Goal: Transaction & Acquisition: Download file/media

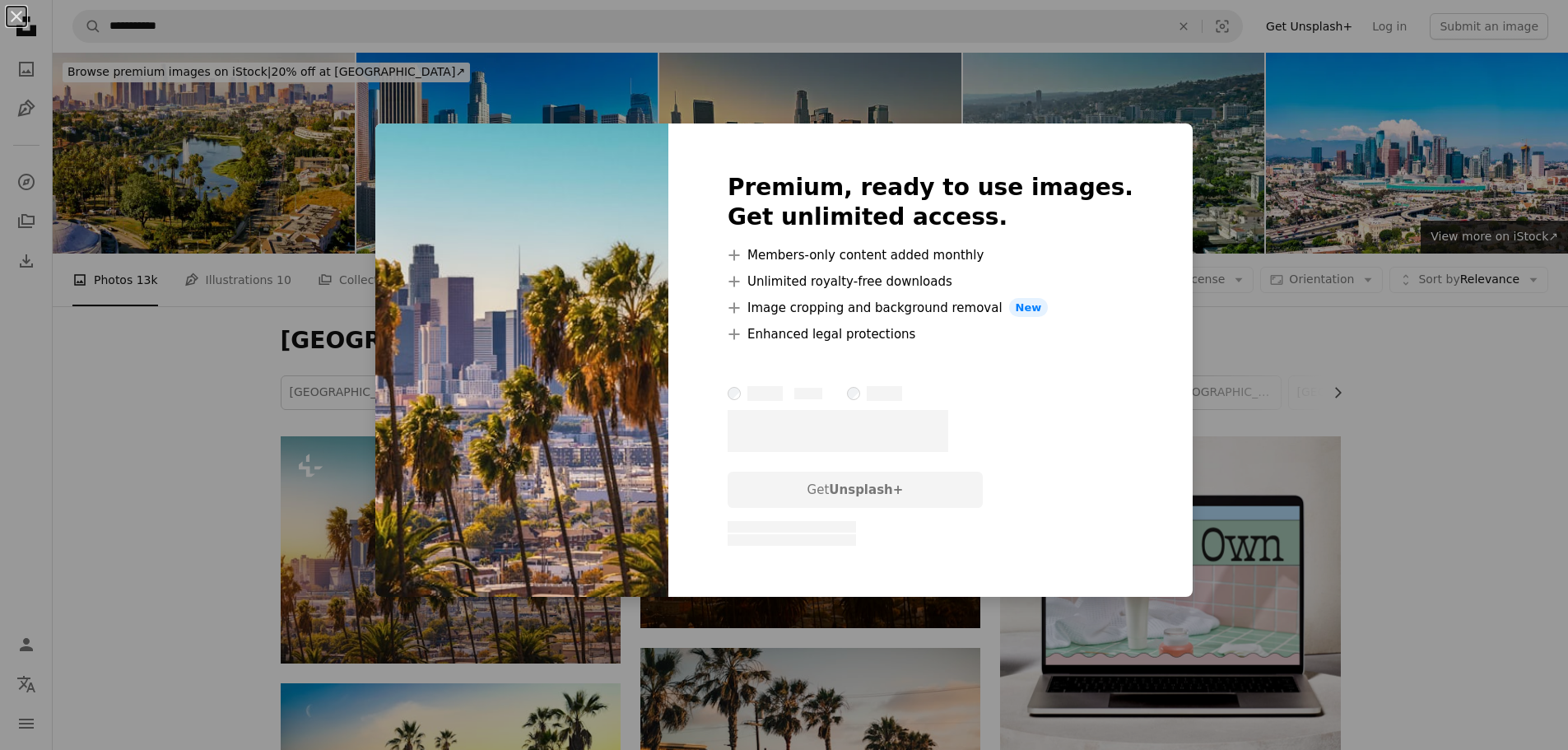
scroll to position [329, 0]
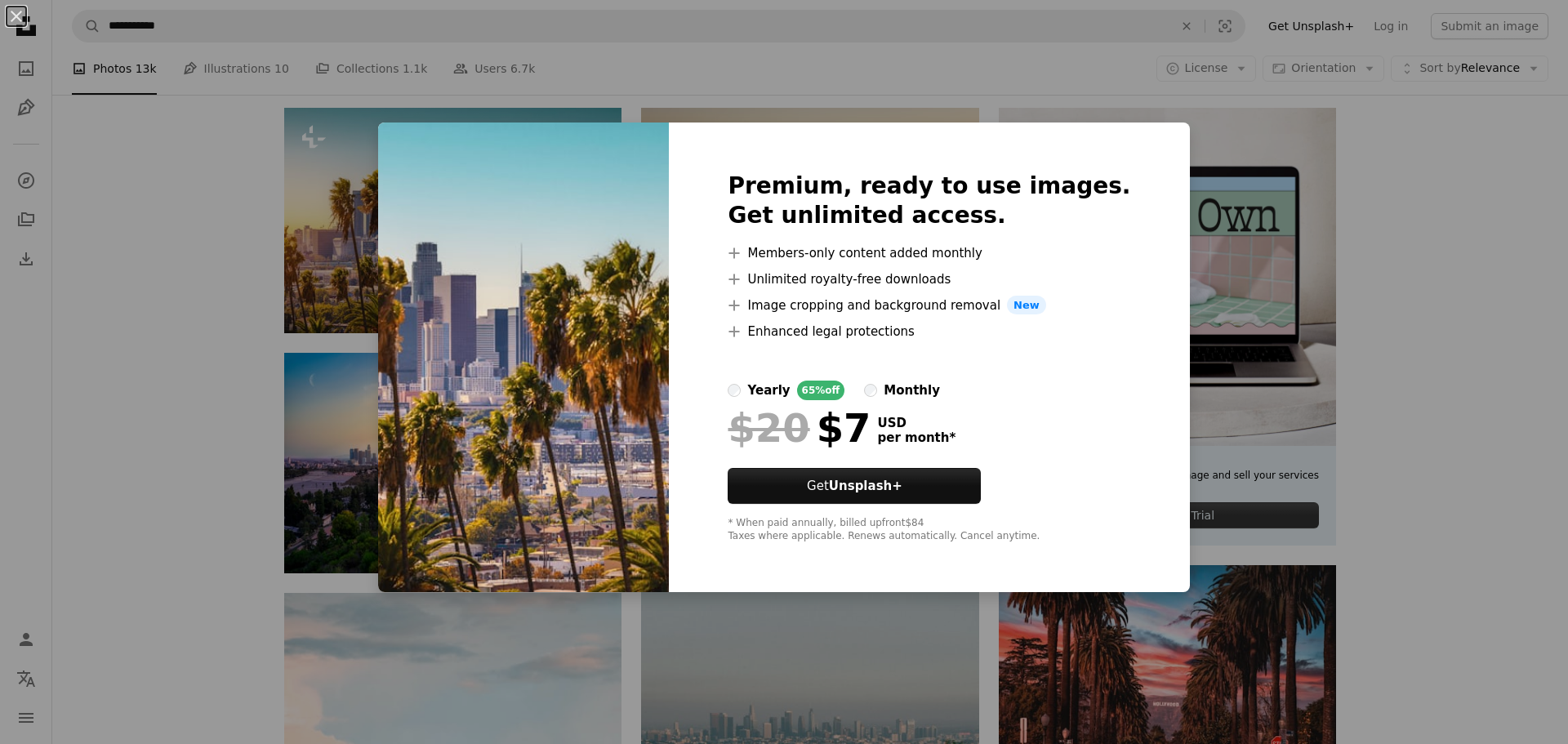
click at [1428, 214] on div "An X shape Premium, ready to use images. Get unlimited access. A plus sign Memb…" at bounding box center [784, 372] width 1568 height 744
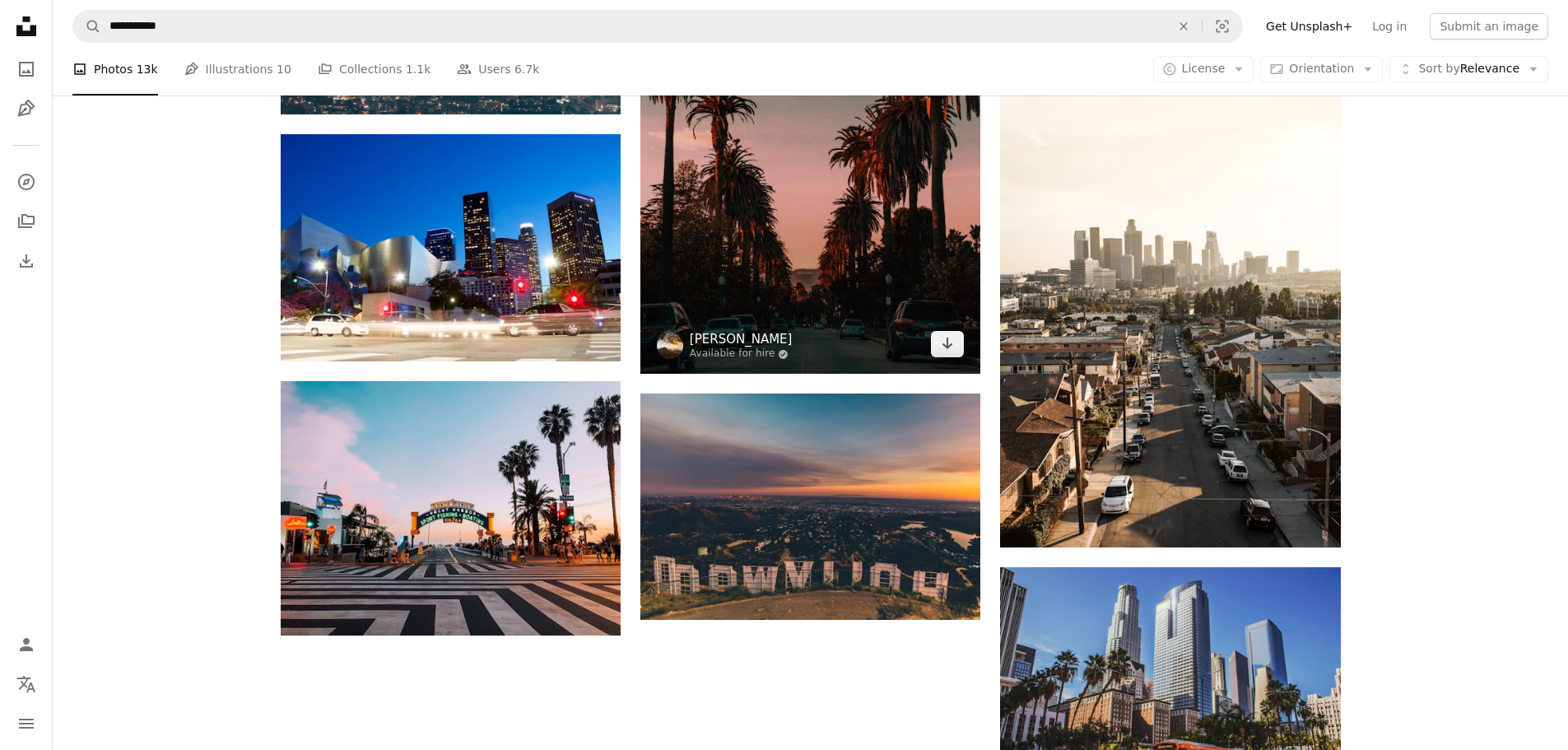
scroll to position [1812, 0]
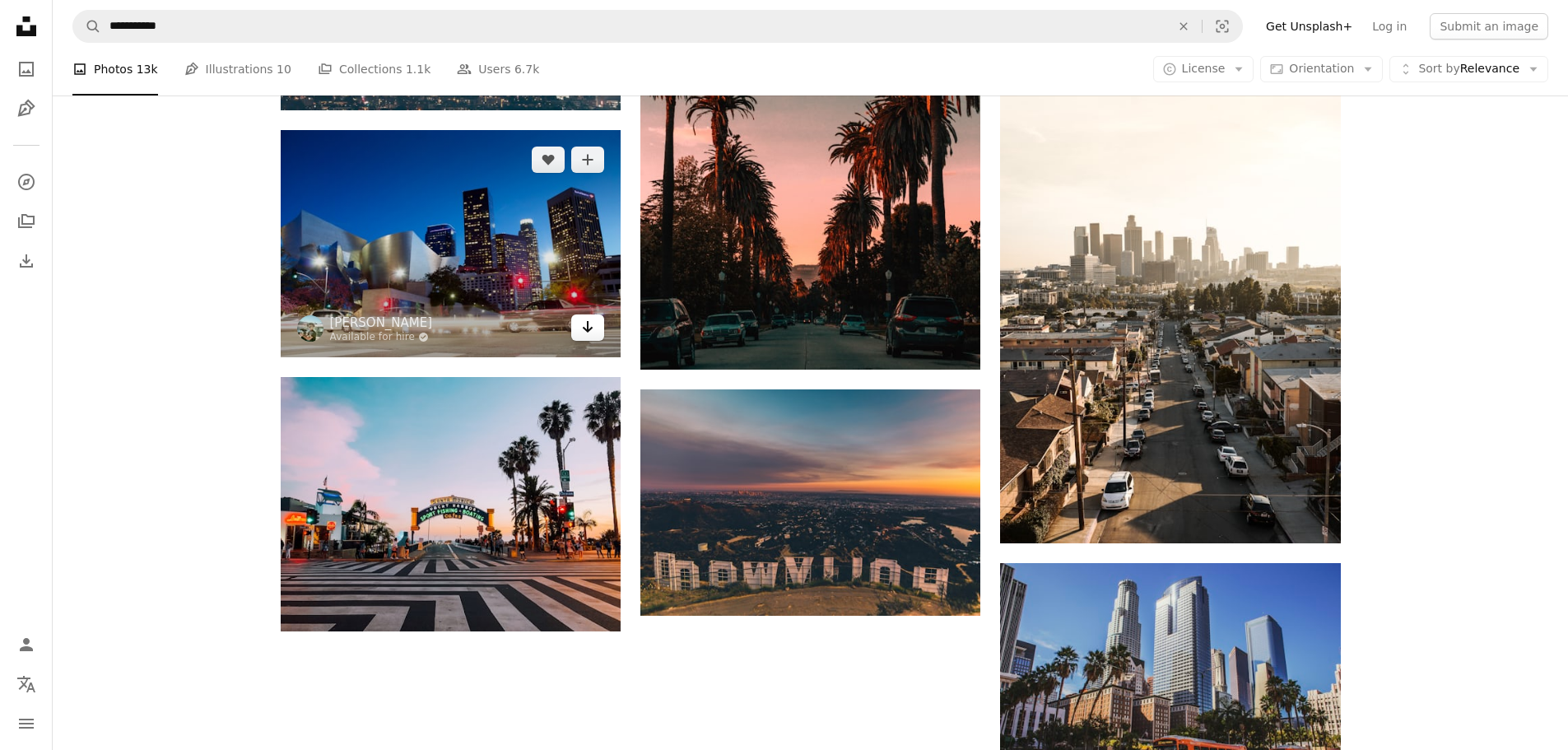
click at [588, 327] on icon "Arrow pointing down" at bounding box center [587, 327] width 13 height 20
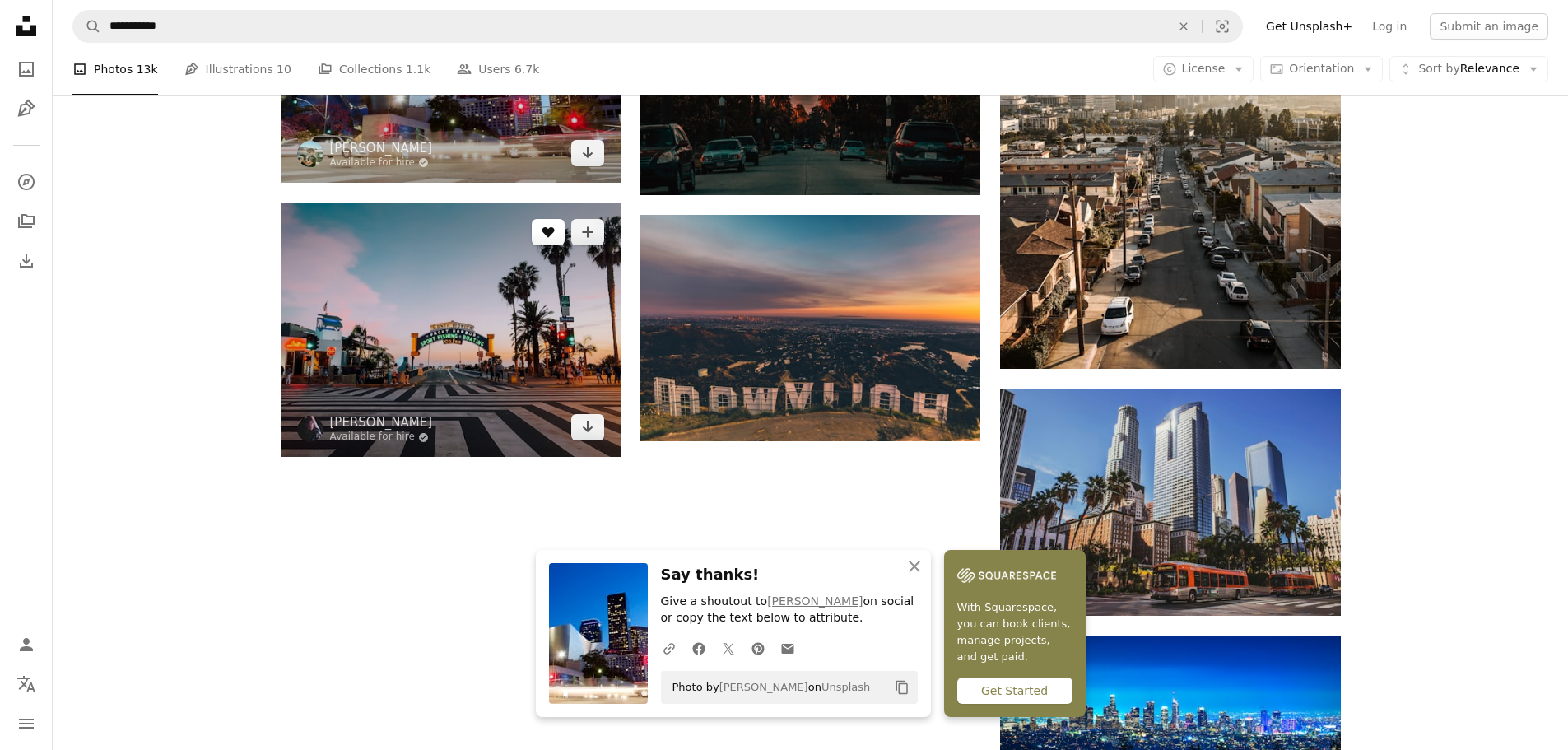
scroll to position [2059, 0]
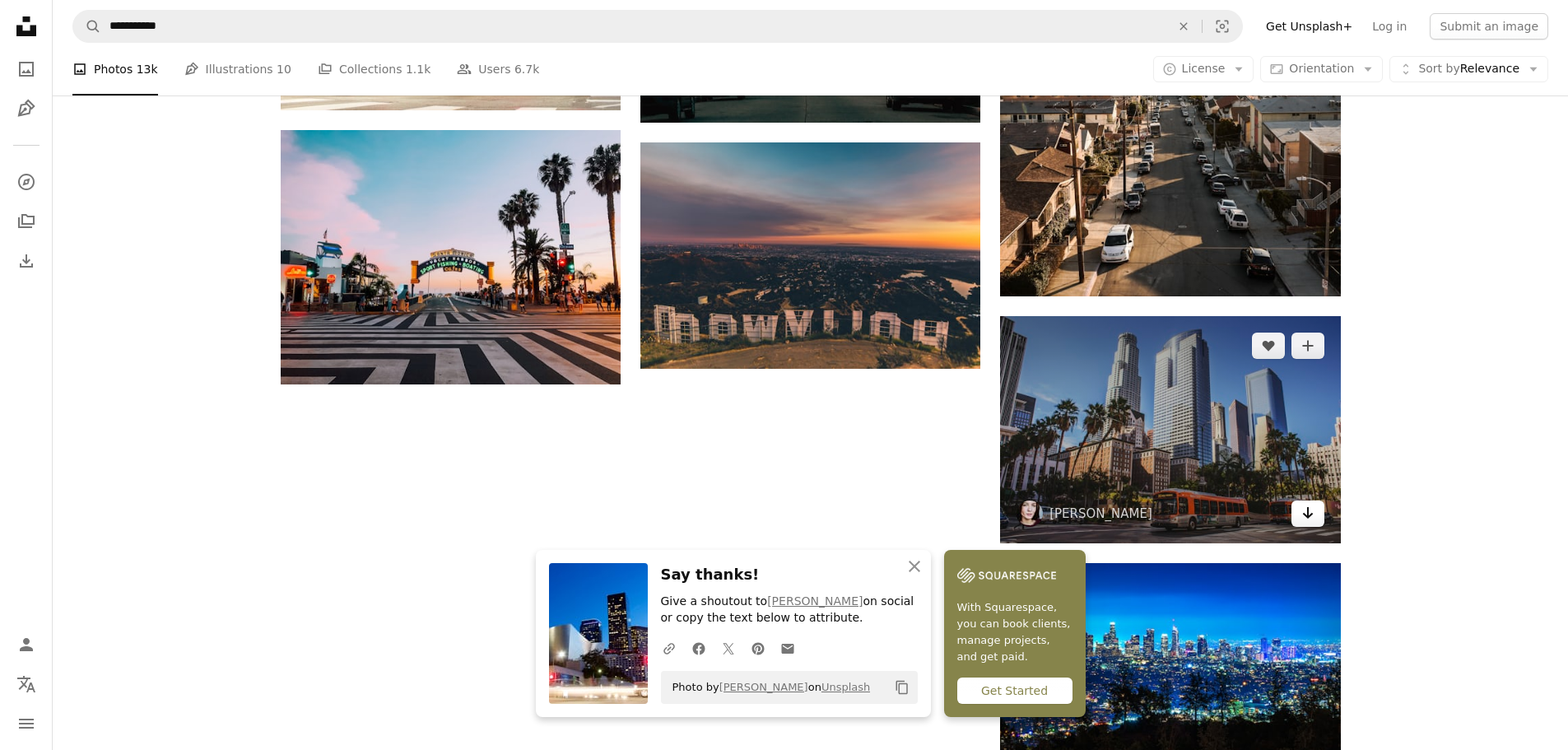
click at [1304, 508] on icon "Arrow pointing down" at bounding box center [1308, 513] width 13 height 20
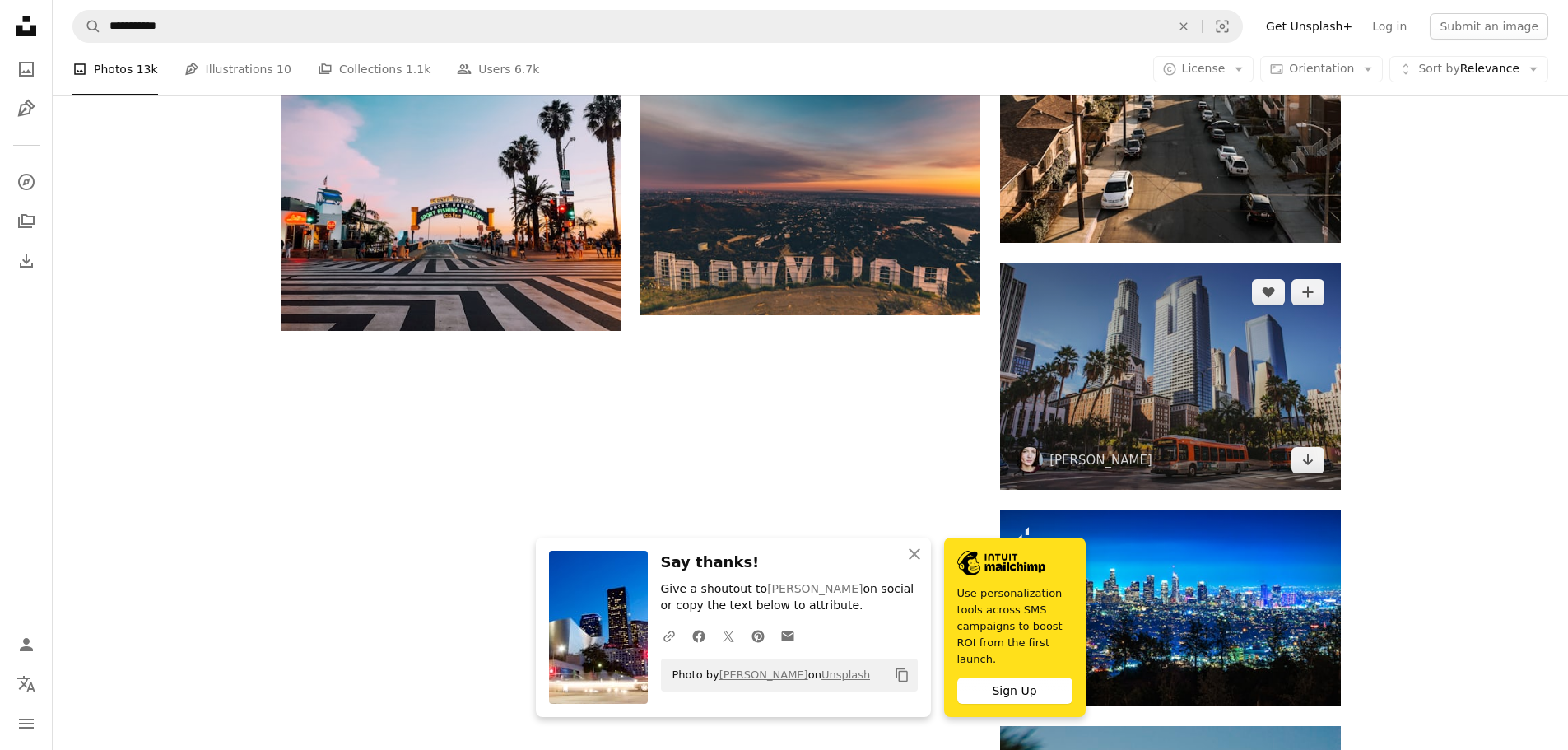
scroll to position [2141, 0]
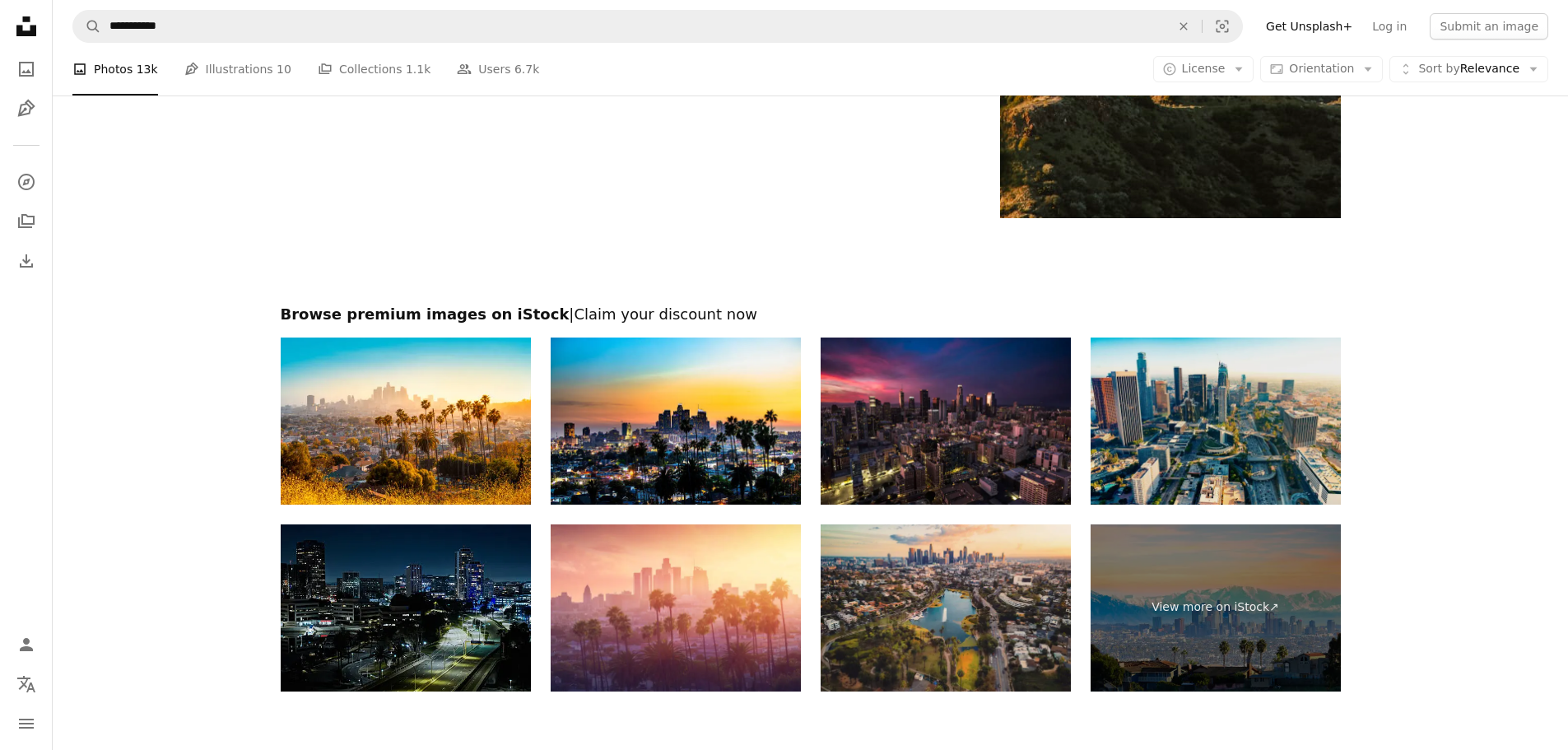
scroll to position [3295, 0]
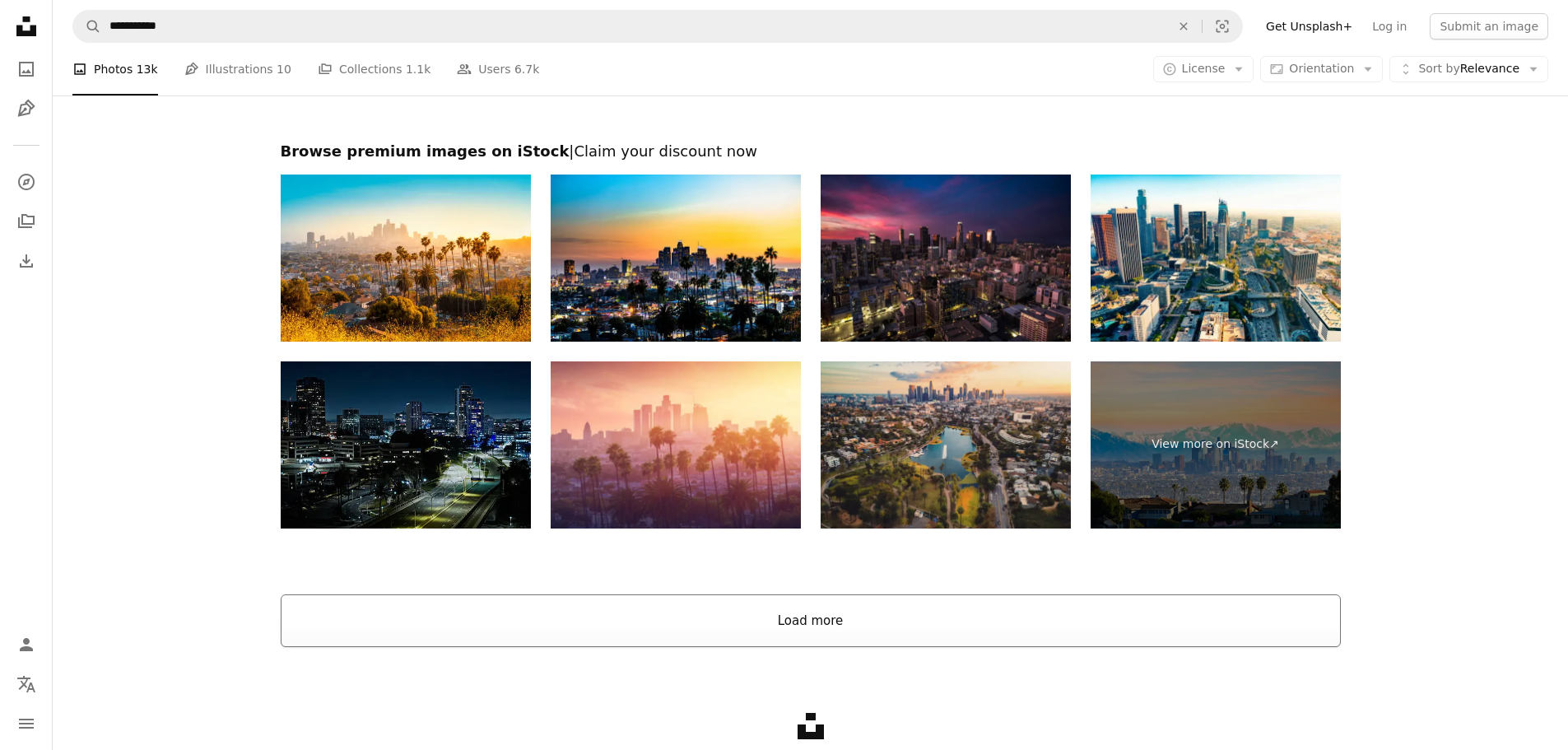
click at [939, 635] on button "Load more" at bounding box center [811, 620] width 1060 height 53
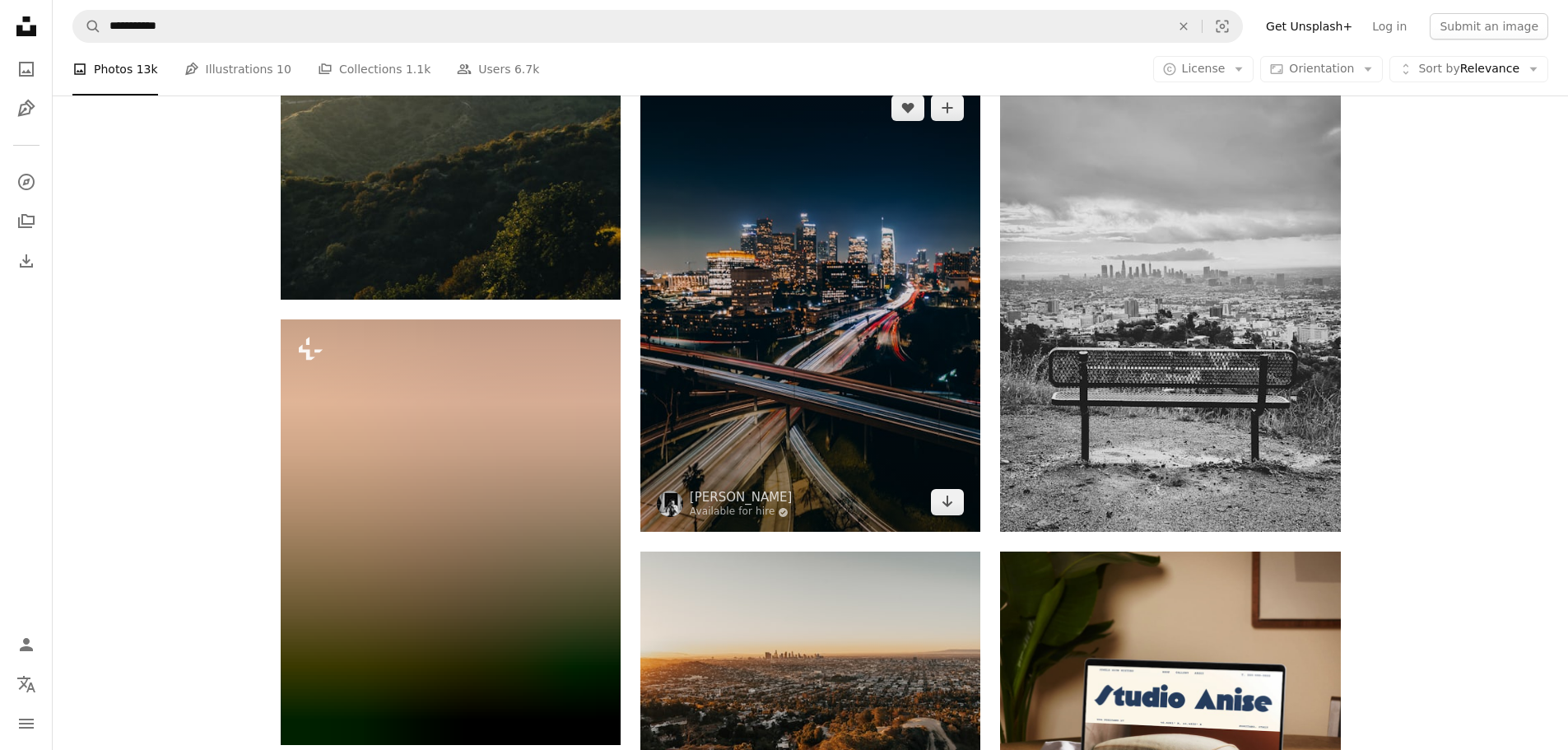
scroll to position [6506, 0]
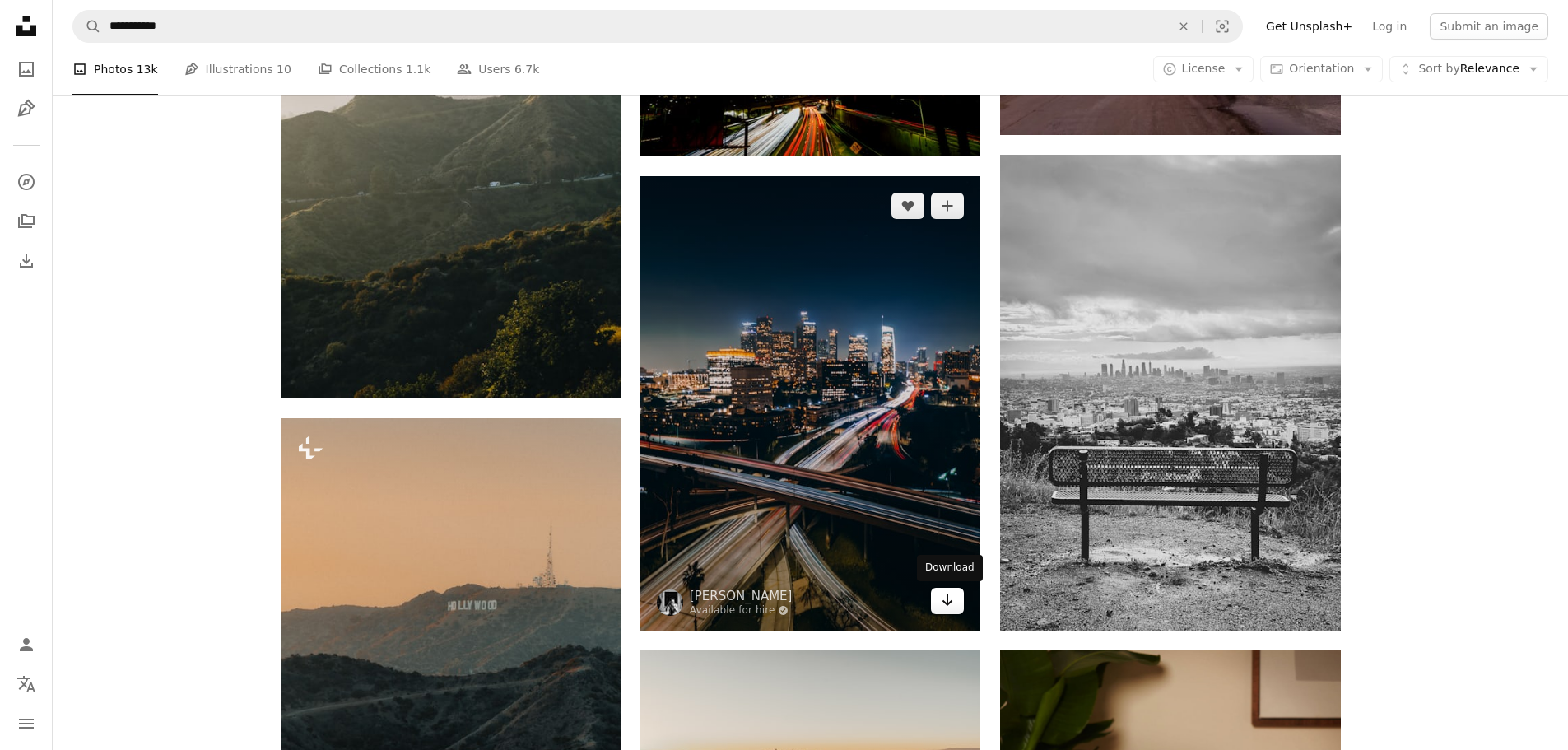
click at [944, 607] on icon "Arrow pointing down" at bounding box center [948, 600] width 13 height 20
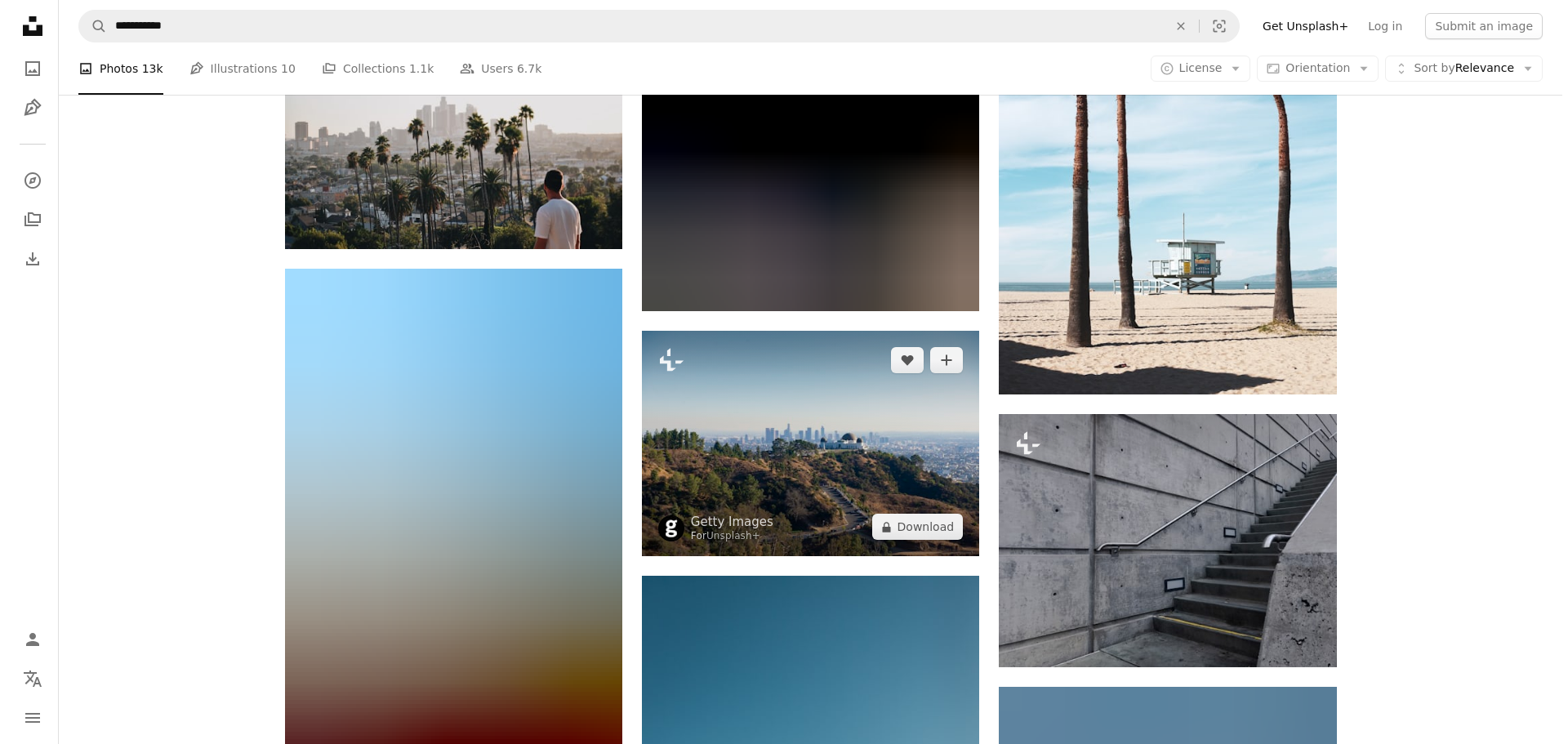
scroll to position [9885, 0]
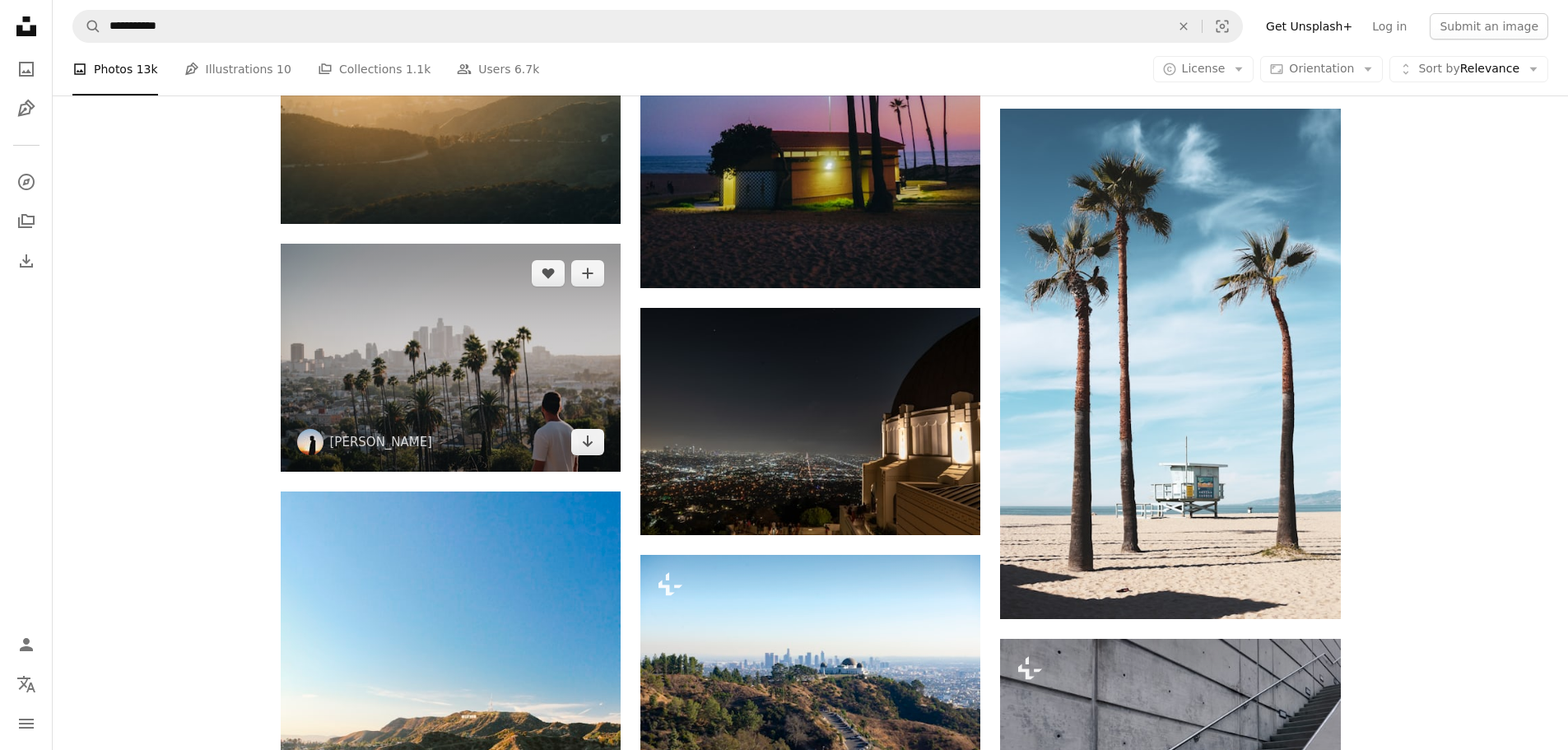
click at [482, 391] on img at bounding box center [450, 358] width 340 height 228
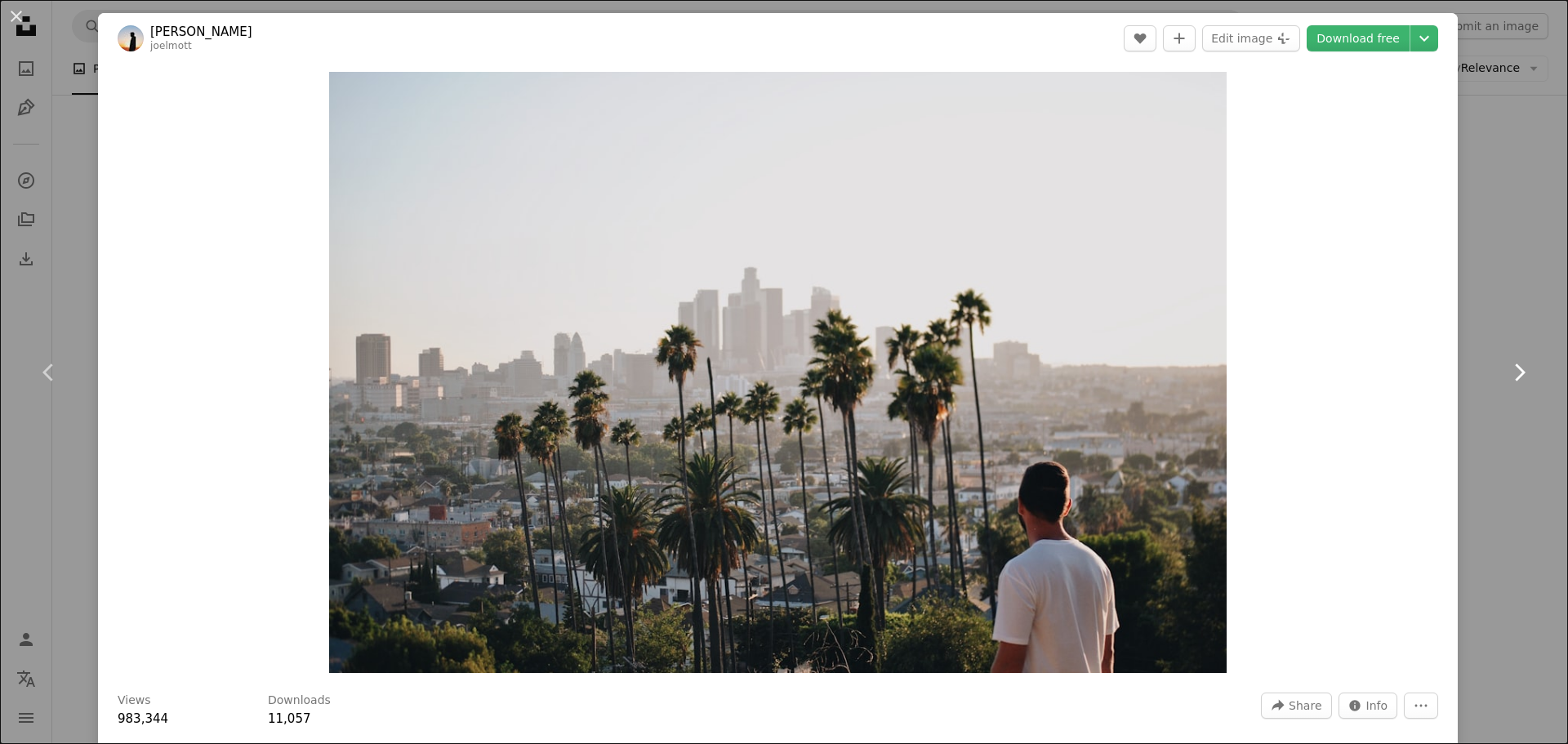
click at [1497, 319] on link "Chevron right" at bounding box center [1518, 372] width 98 height 156
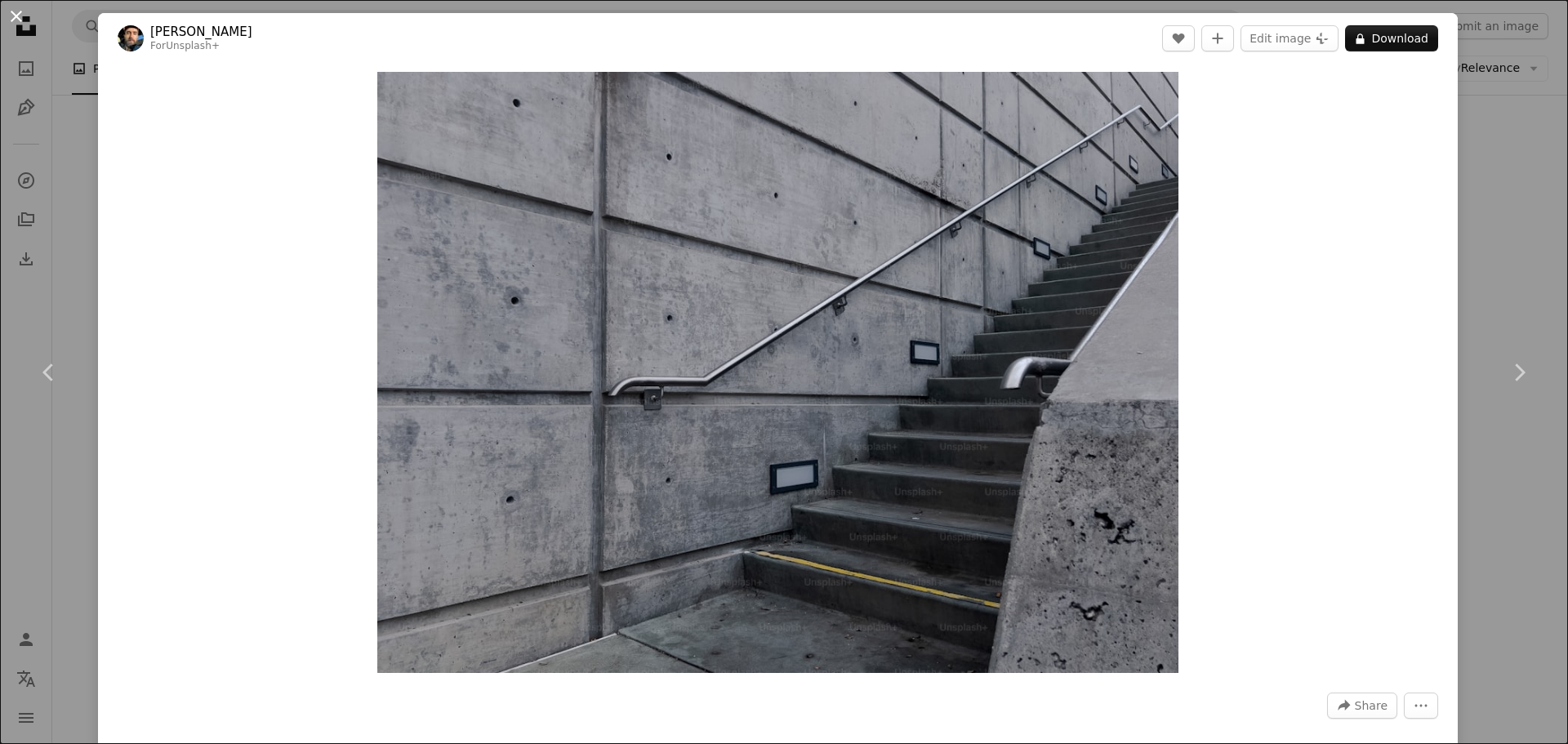
click at [16, 15] on button "An X shape" at bounding box center [16, 16] width 20 height 20
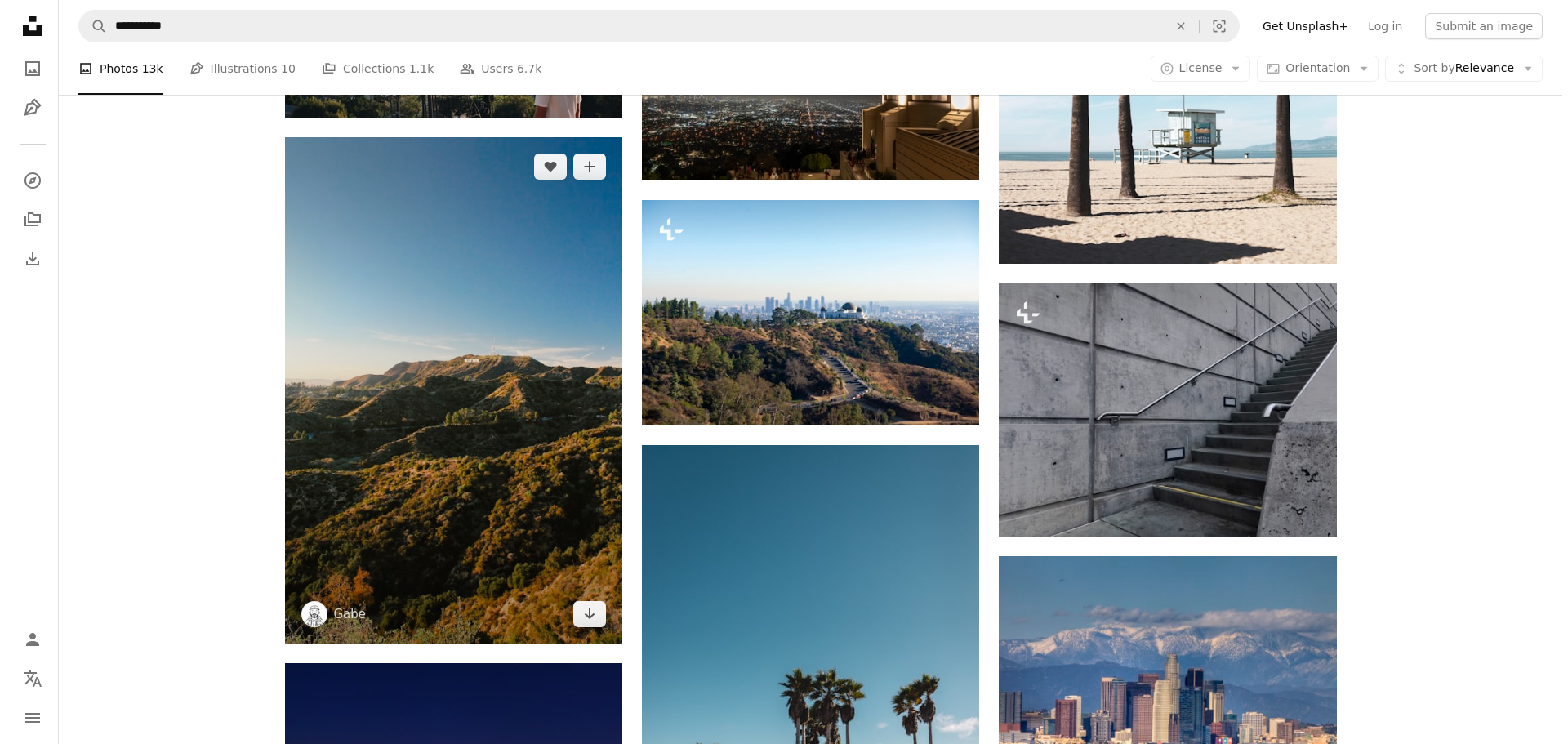
scroll to position [10539, 0]
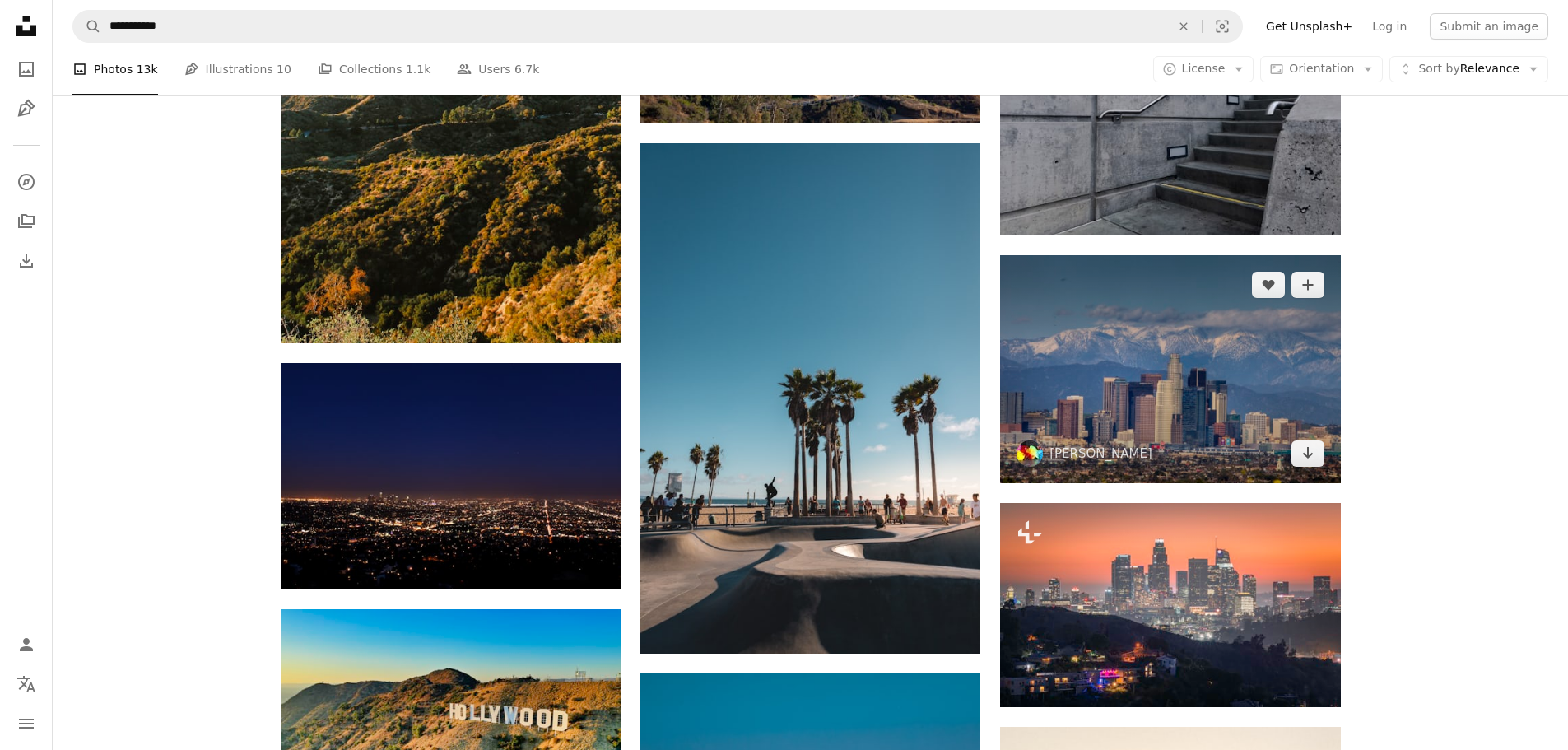
click at [1188, 388] on img at bounding box center [1170, 369] width 340 height 228
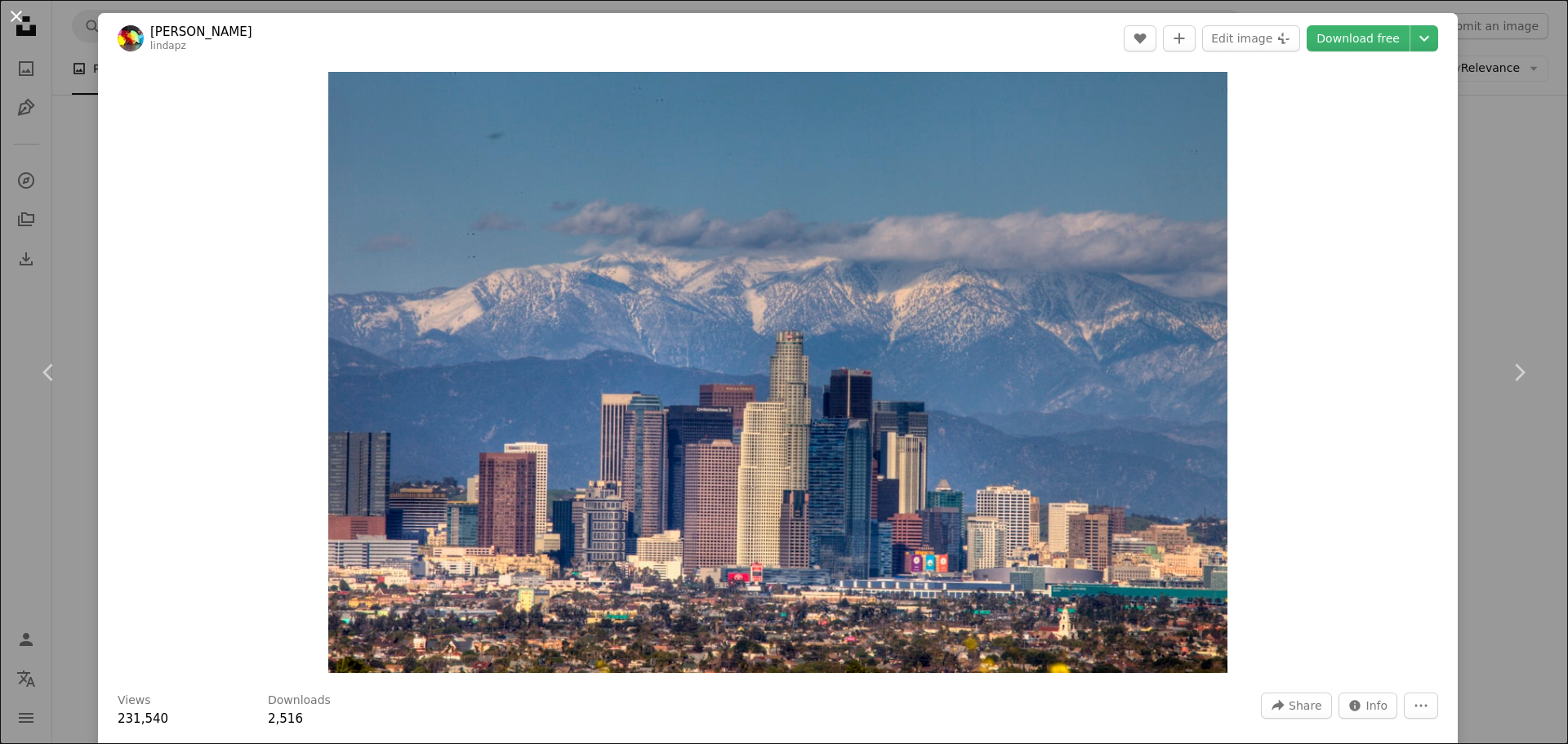
click at [8, 18] on button "An X shape" at bounding box center [16, 16] width 20 height 20
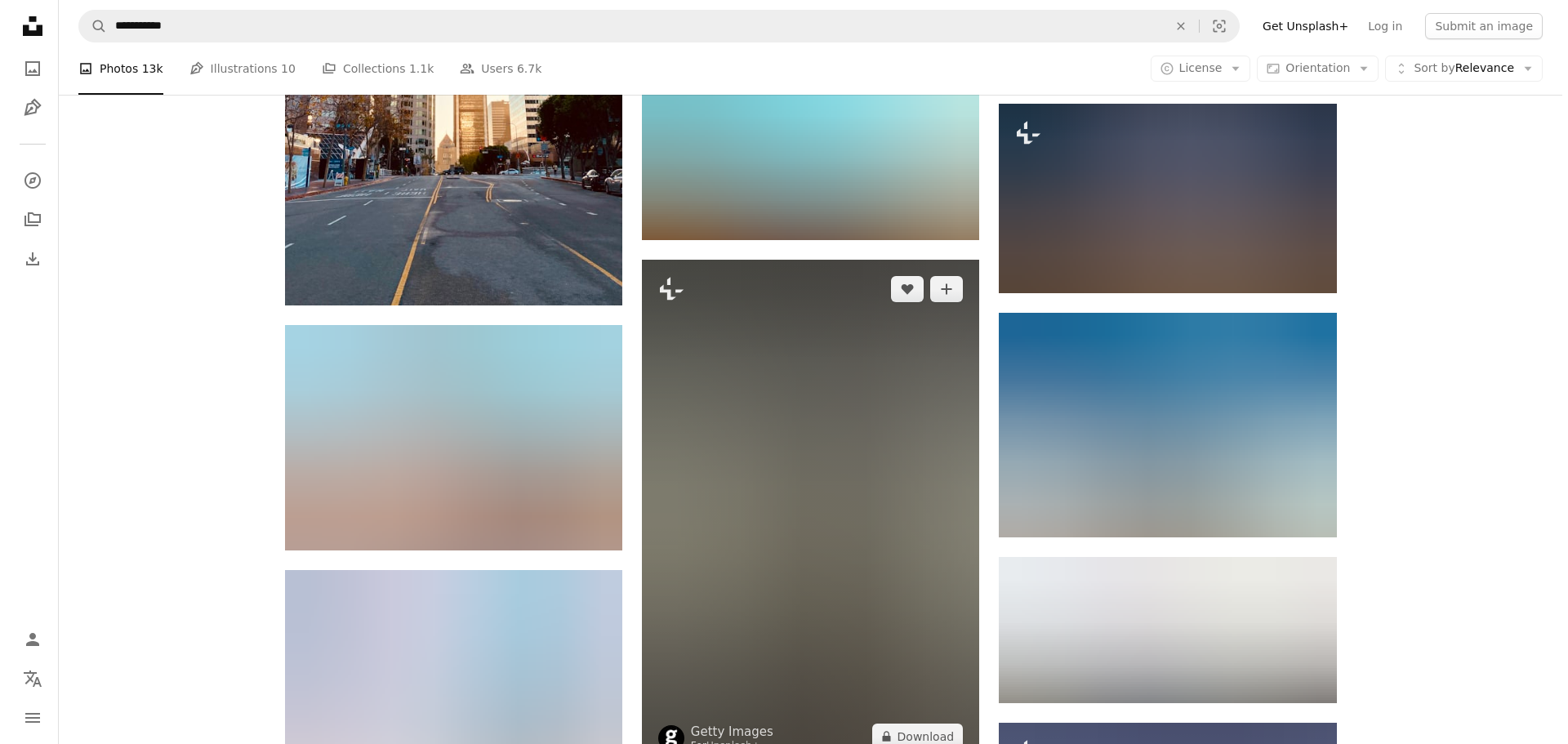
scroll to position [12010, 0]
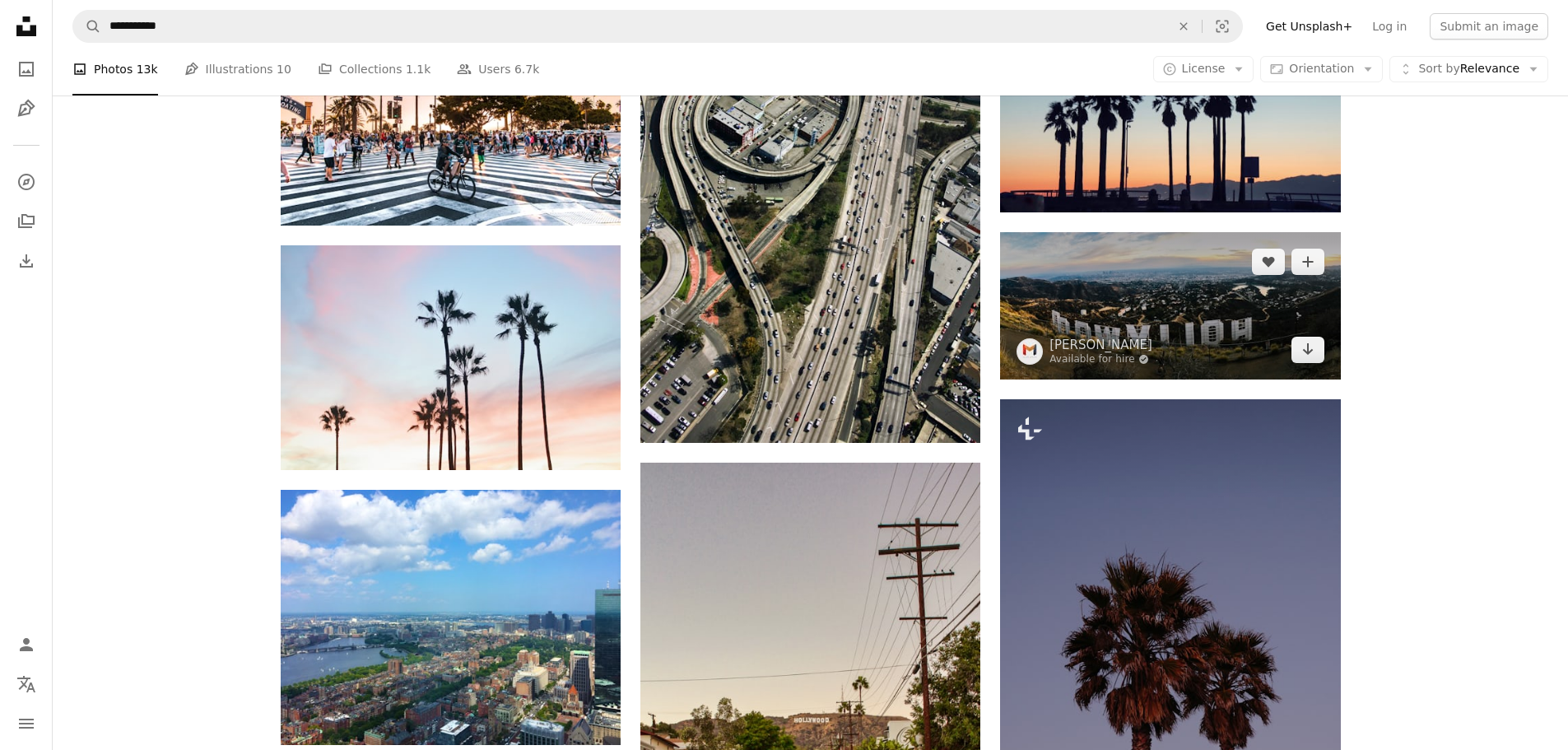
click at [1205, 298] on img at bounding box center [1170, 305] width 340 height 147
